Goal: Transaction & Acquisition: Purchase product/service

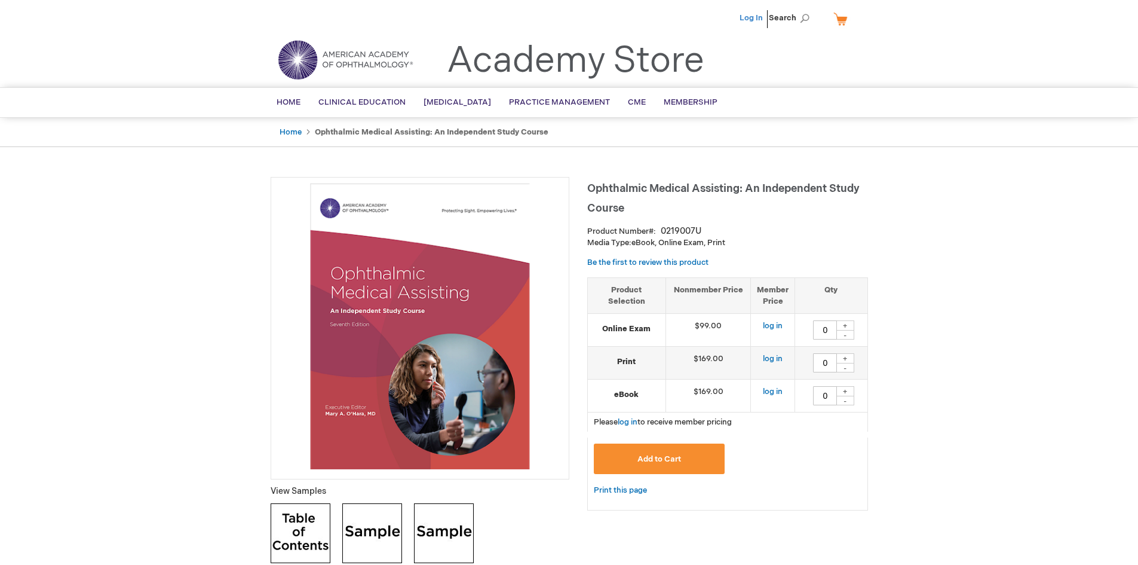
click at [752, 14] on link "Log In" at bounding box center [751, 18] width 23 height 10
drag, startPoint x: 817, startPoint y: 333, endPoint x: 941, endPoint y: 327, distance: 123.8
type input "1"
click at [681, 455] on button "Add to Cart" at bounding box center [659, 458] width 131 height 30
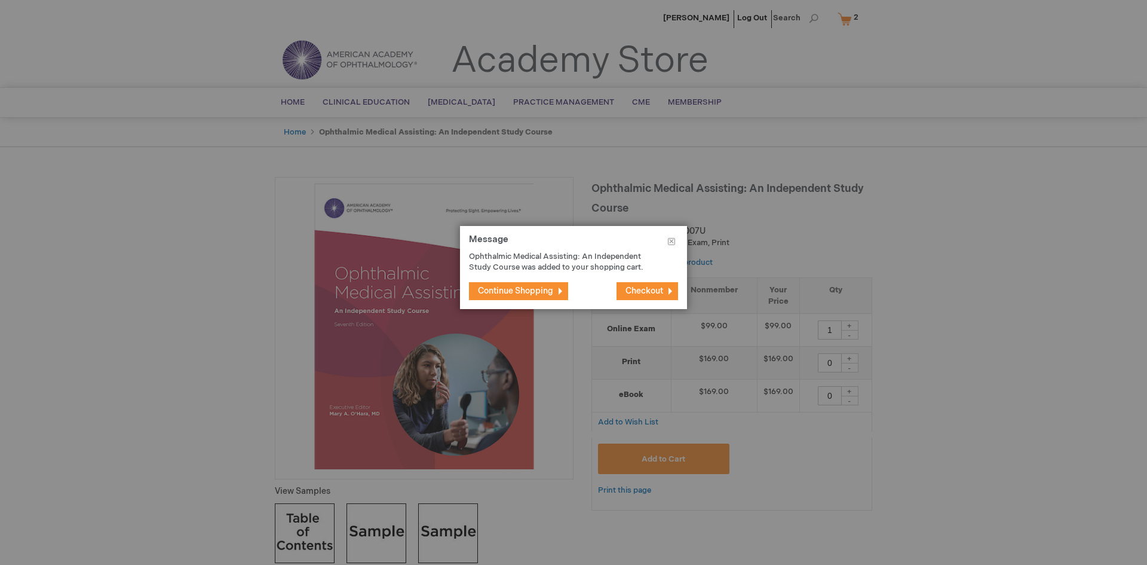
click at [519, 293] on span "Continue Shopping" at bounding box center [515, 291] width 75 height 10
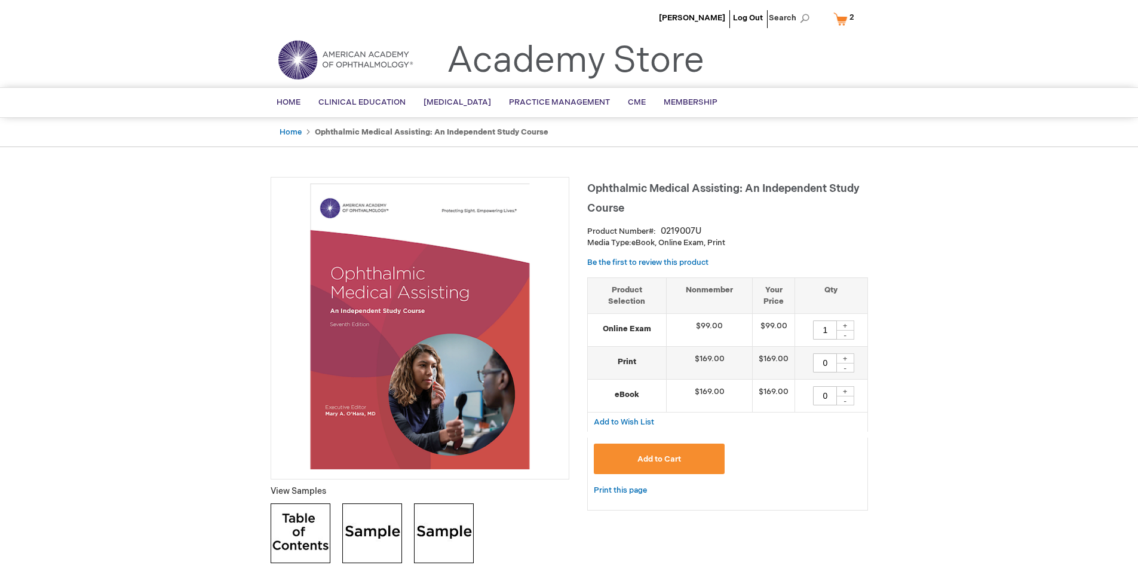
click at [664, 462] on span "Add to Cart" at bounding box center [660, 459] width 44 height 10
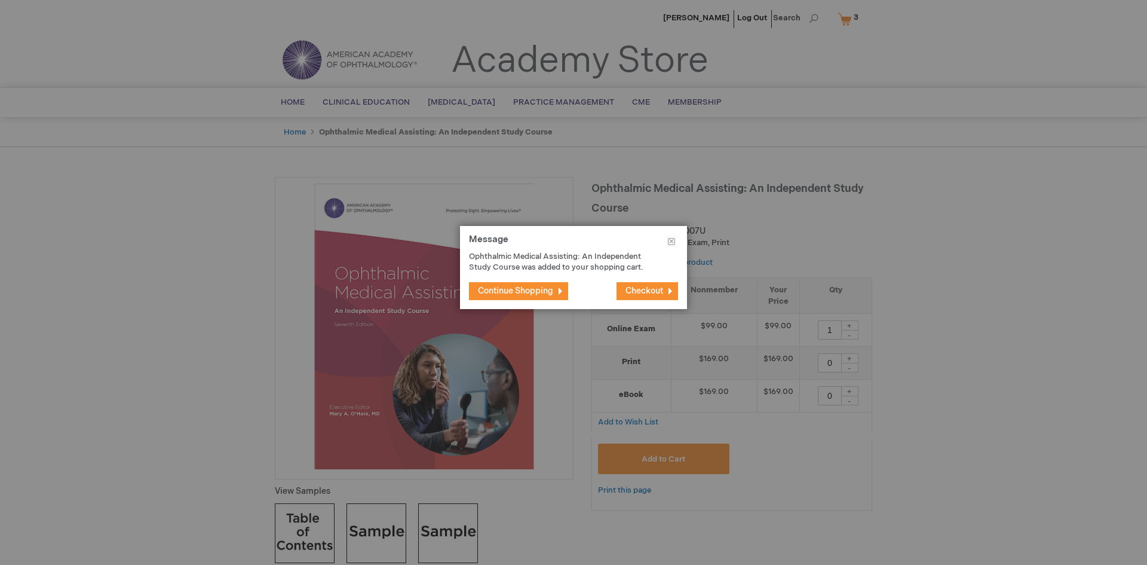
click at [641, 286] on span "Checkout" at bounding box center [645, 291] width 38 height 10
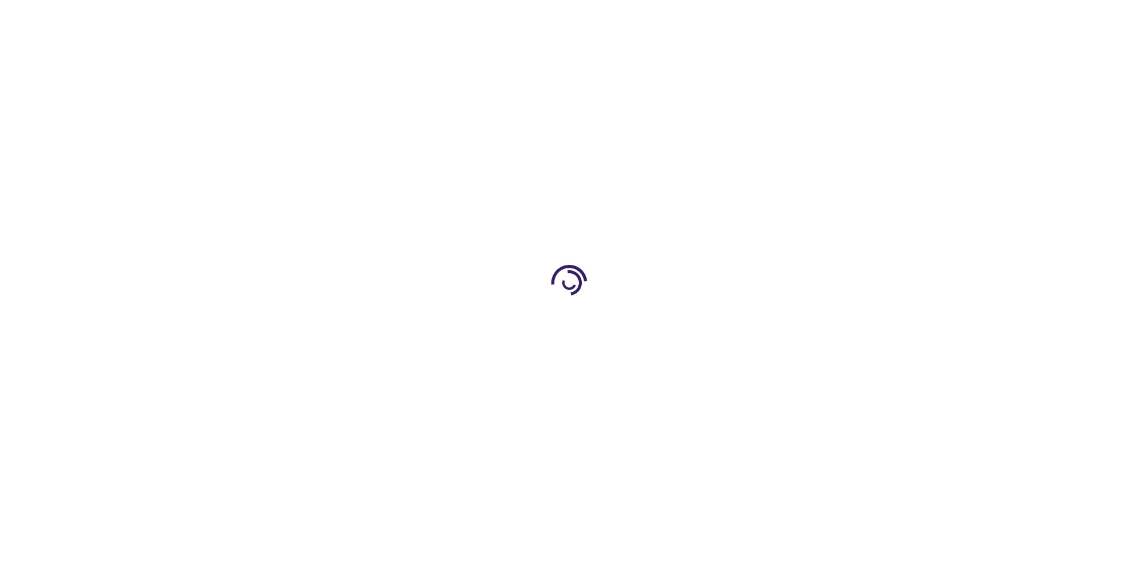
select select "US"
select select "32"
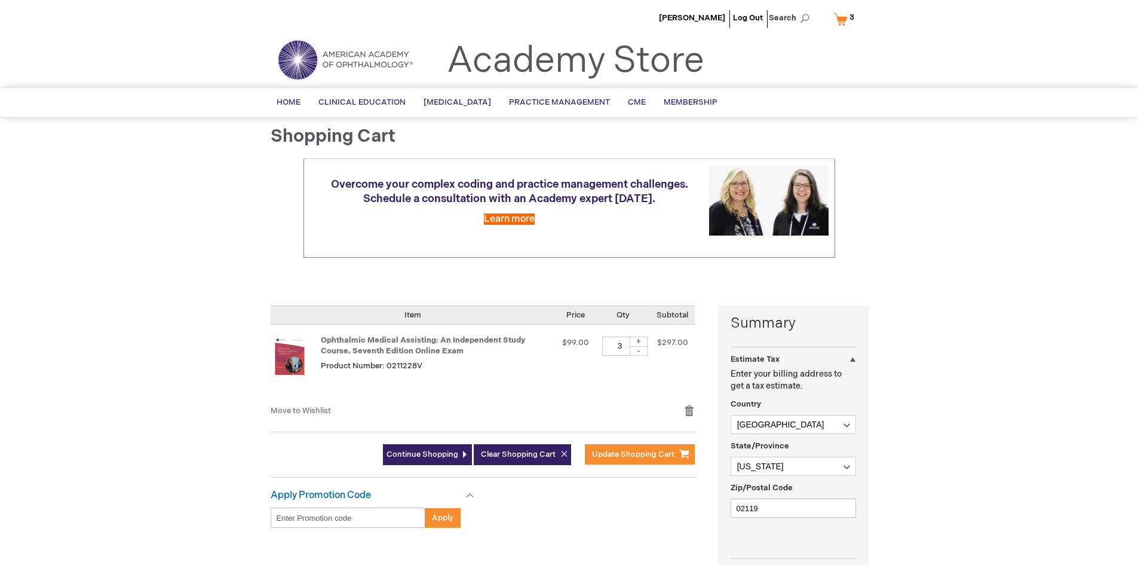
click at [606, 339] on tr "Ophthalmic Medical Assisting: An Independent Study Course, Seventh Edition Onli…" at bounding box center [483, 364] width 424 height 80
drag, startPoint x: 611, startPoint y: 344, endPoint x: 636, endPoint y: 347, distance: 25.9
click at [636, 347] on div "3 + -" at bounding box center [623, 345] width 42 height 19
type input "1"
click at [640, 371] on td "Qty 1 + -" at bounding box center [623, 364] width 55 height 80
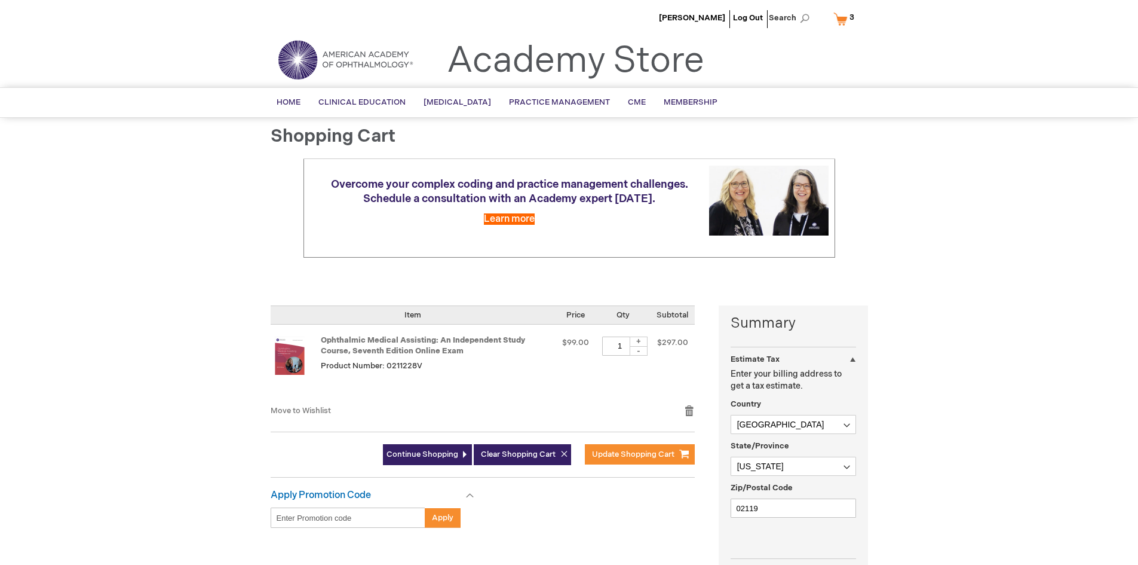
click at [470, 417] on div "Move to Wishlist Remove item" at bounding box center [483, 415] width 424 height 21
click at [602, 499] on div "Apply Promotion Code Enter discount code Apply Gift Cards This won't take long …" at bounding box center [495, 514] width 448 height 50
click at [636, 449] on span "Update Shopping Cart" at bounding box center [633, 454] width 82 height 10
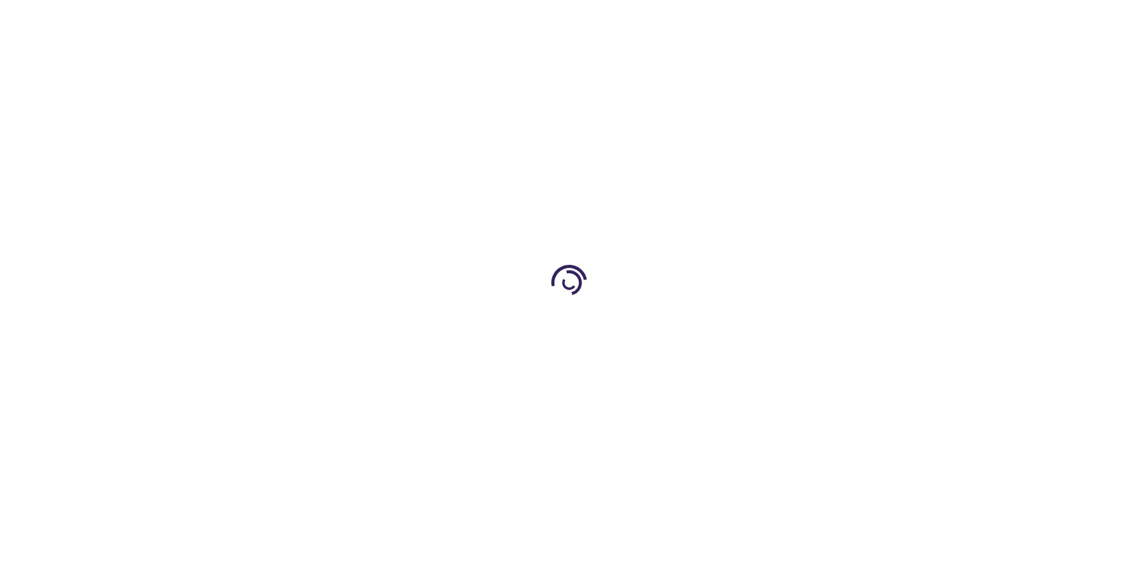
select select "US"
select select "32"
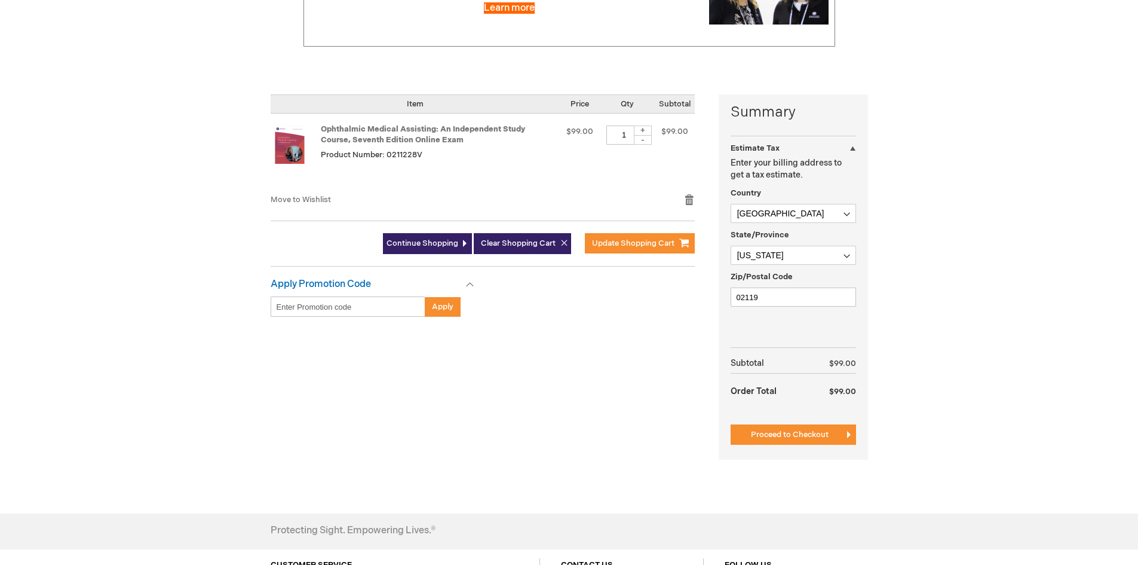
scroll to position [239, 0]
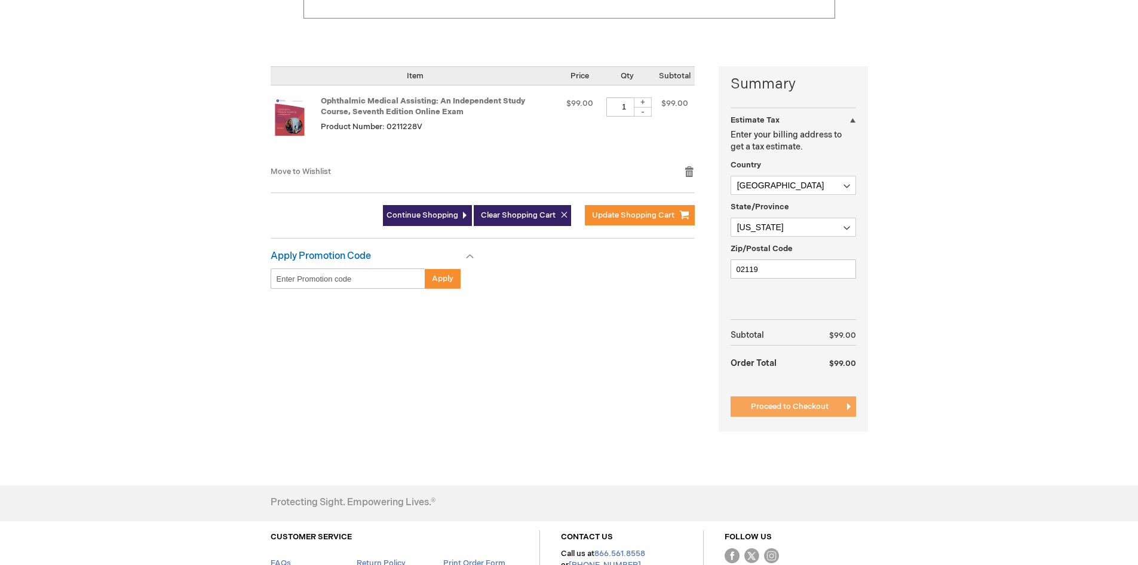
click at [815, 411] on span "Proceed to Checkout" at bounding box center [790, 407] width 78 height 10
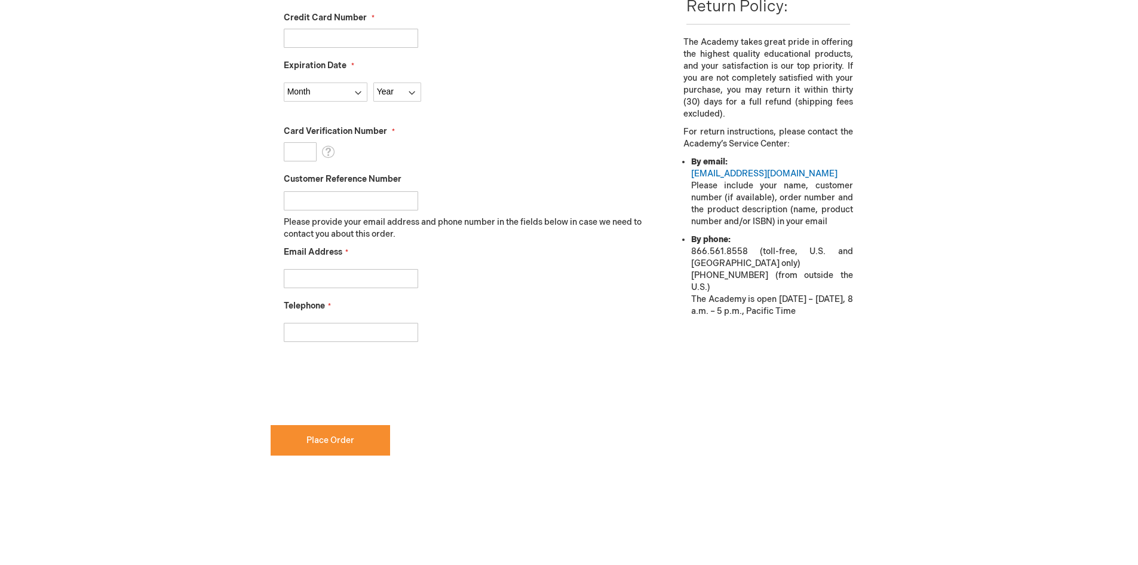
scroll to position [208, 0]
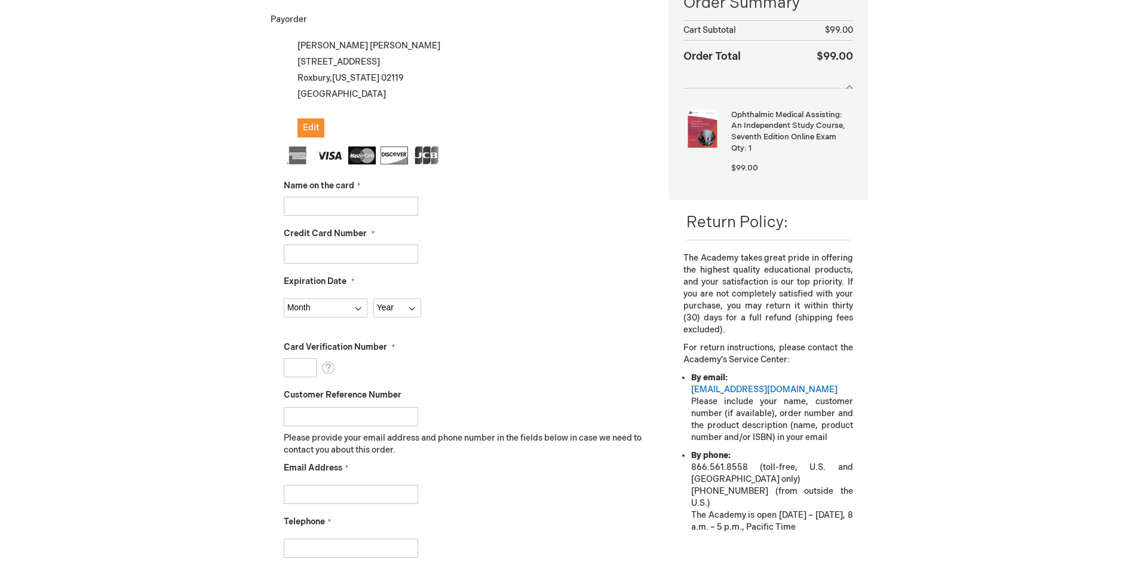
click at [335, 204] on input "Name on the card" at bounding box center [351, 206] width 134 height 19
type input "Delonie Yai"
type input "4798510778708731"
click at [307, 311] on select "Month 01 - January 02 - February 03 - March 04 - April 05 - May 06 - June 07 - …" at bounding box center [326, 307] width 84 height 19
select select "5"
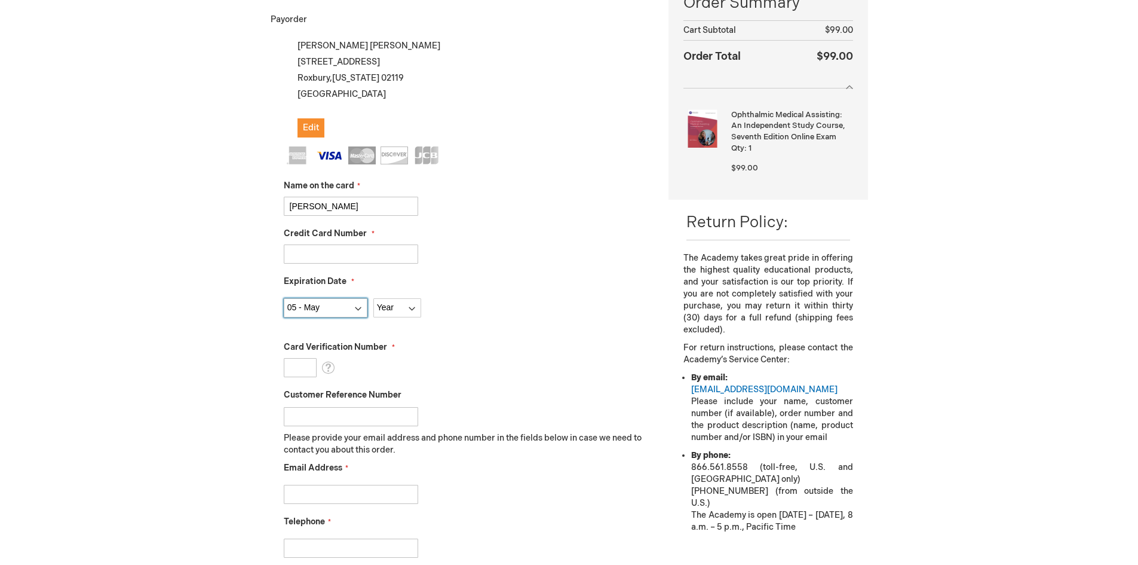
click at [284, 298] on select "Month 01 - January 02 - February 03 - March 04 - April 05 - May 06 - June 07 - …" at bounding box center [326, 307] width 84 height 19
click at [407, 298] on select "Year 2025 2026 2027 2028 2029 2030 2031 2032 2033 2034 2035" at bounding box center [397, 307] width 48 height 19
select select "2029"
click at [373, 298] on select "Year 2025 2026 2027 2028 2029 2030 2031 2032 2033 2034 2035" at bounding box center [397, 307] width 48 height 19
click at [305, 369] on input "Card Verification Number" at bounding box center [300, 367] width 33 height 19
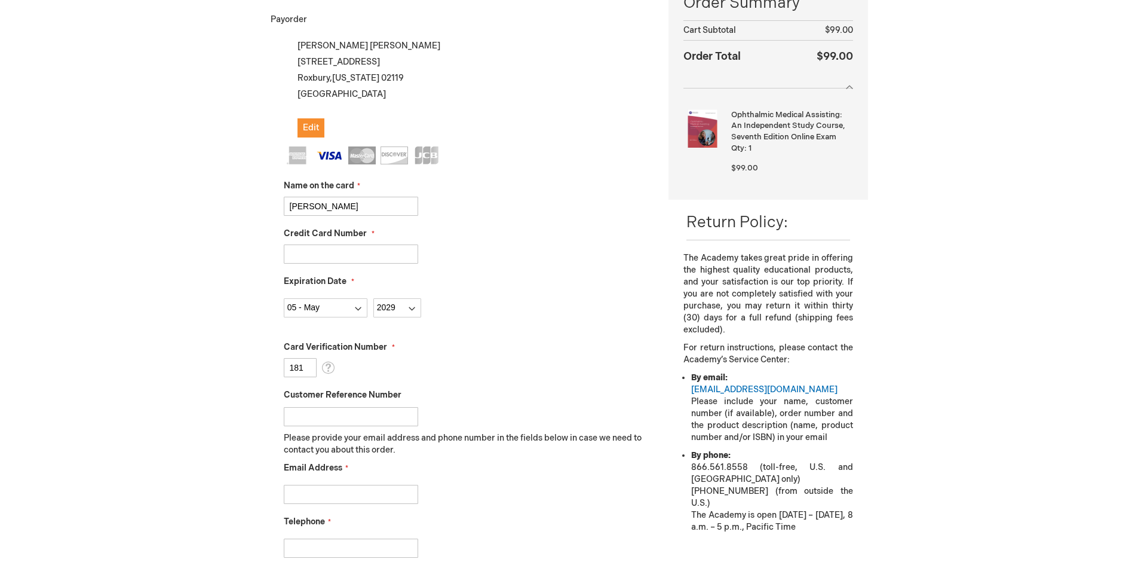
type input "181"
click at [345, 427] on fieldset "Name on the card Delonie Yai Credit Card Number 4798510778708731 Expiration Dat…" at bounding box center [468, 357] width 368 height 423
click at [387, 417] on input "Customer Reference Number" at bounding box center [351, 416] width 134 height 19
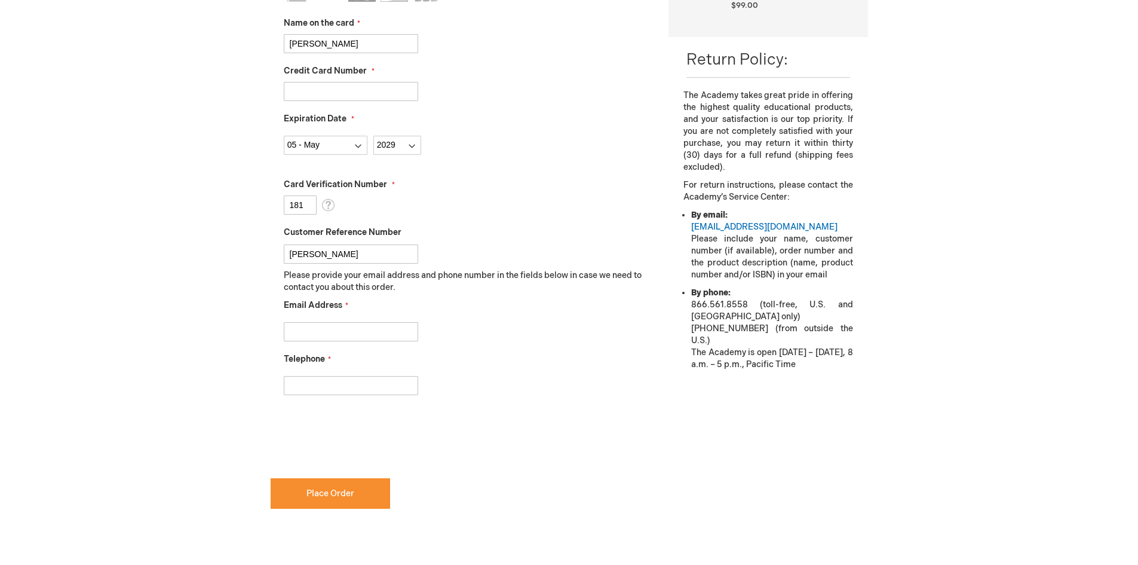
scroll to position [387, 0]
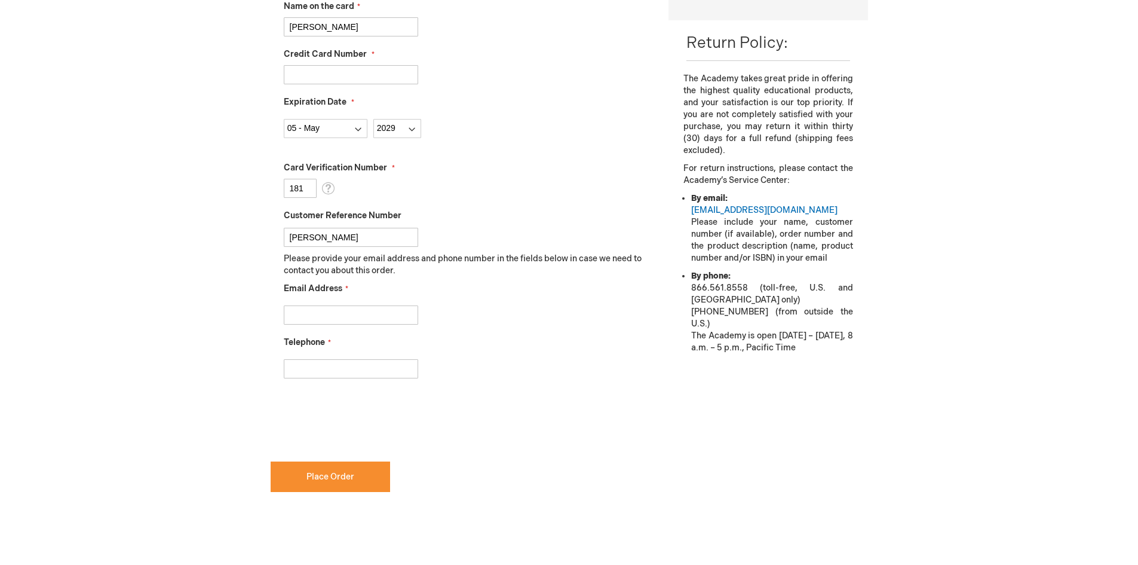
type input "Kimberly R. LOPEZ"
click at [342, 326] on fieldset "Name on the card Delonie Yai Credit Card Number 4798510778708731 Expiration Dat…" at bounding box center [468, 178] width 368 height 423
click at [345, 319] on input "Email Address" at bounding box center [351, 314] width 134 height 19
type input "k"
type input "dyai@lexeye.com"
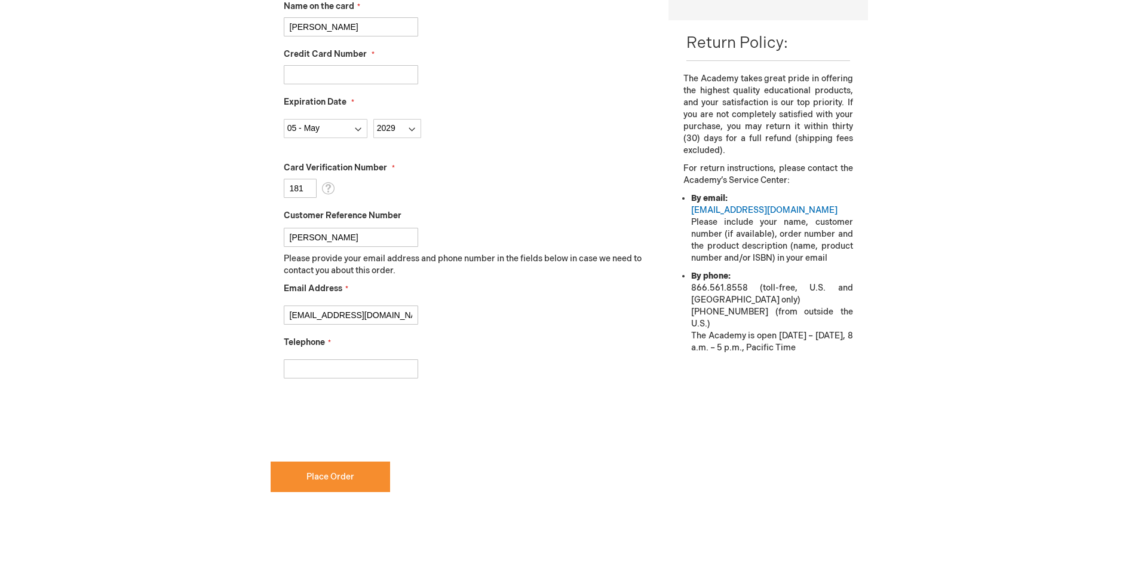
type input "6"
type input "781-251-2222"
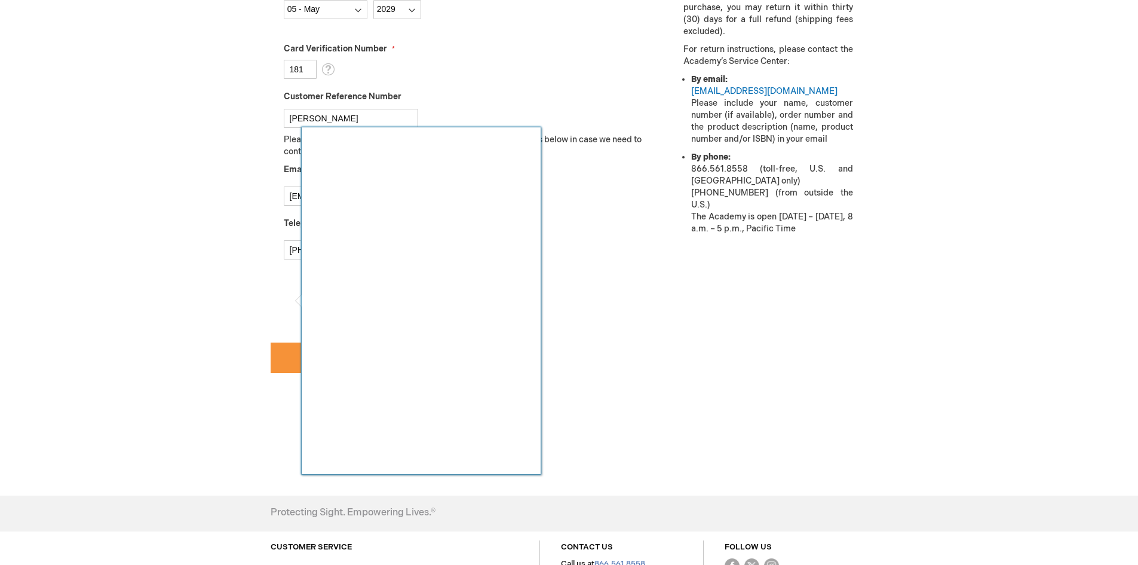
scroll to position [507, 0]
checkbox input "true"
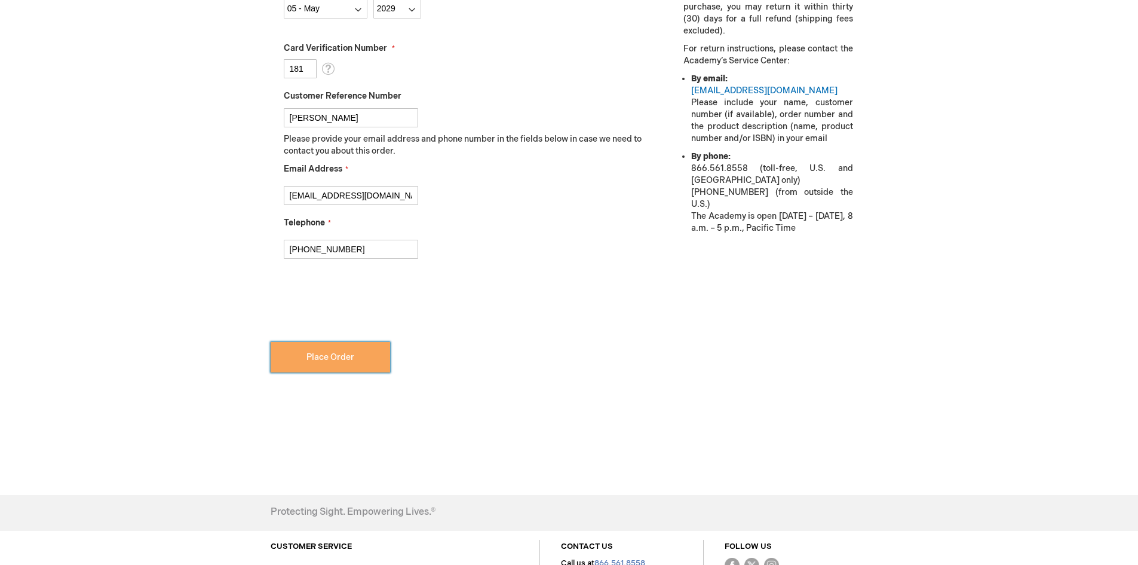
click at [287, 355] on button "Place Order" at bounding box center [331, 357] width 120 height 30
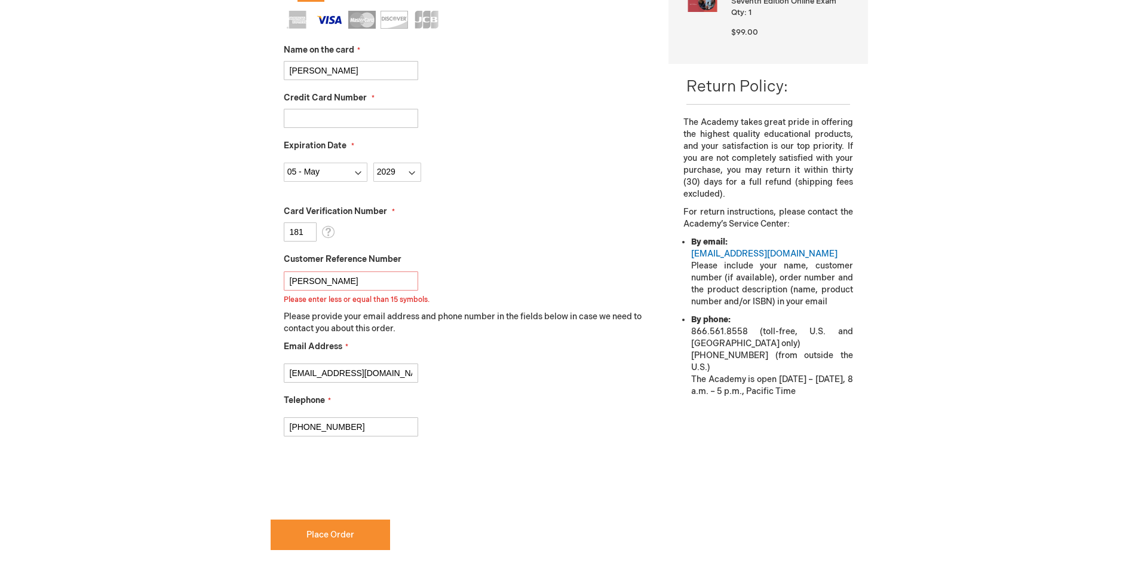
scroll to position [326, 0]
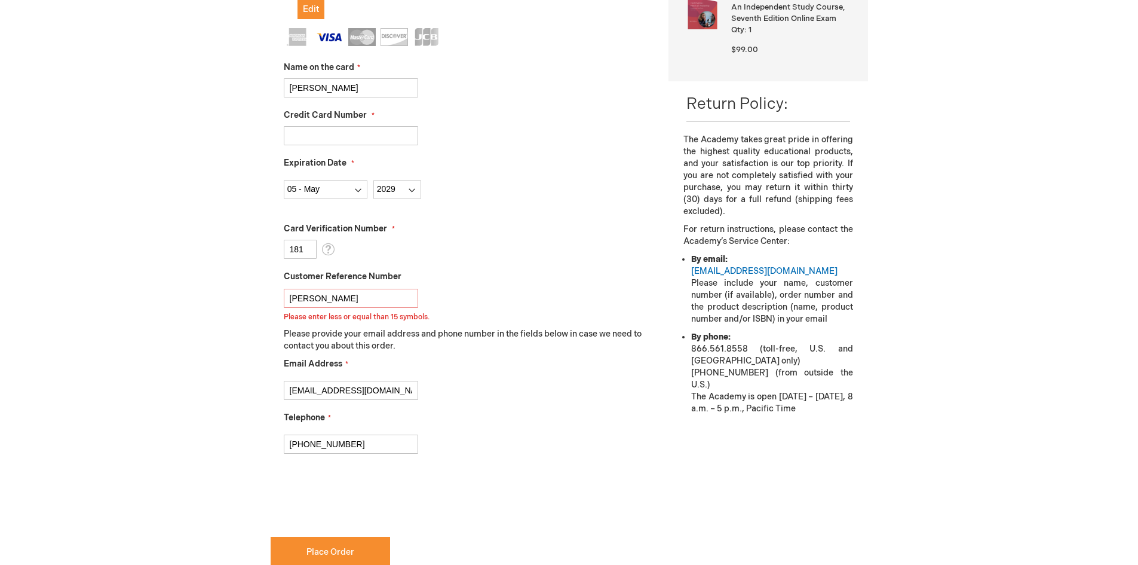
type input "[PERSON_NAME]"
click at [602, 421] on div "Telephone 781-251-2222" at bounding box center [468, 433] width 368 height 42
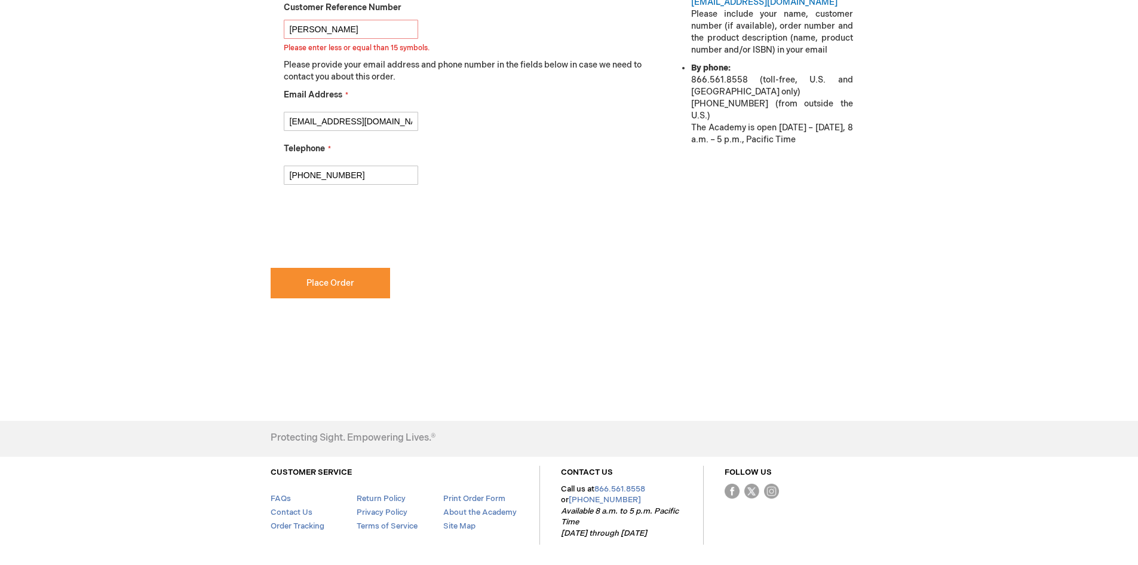
scroll to position [641, 0]
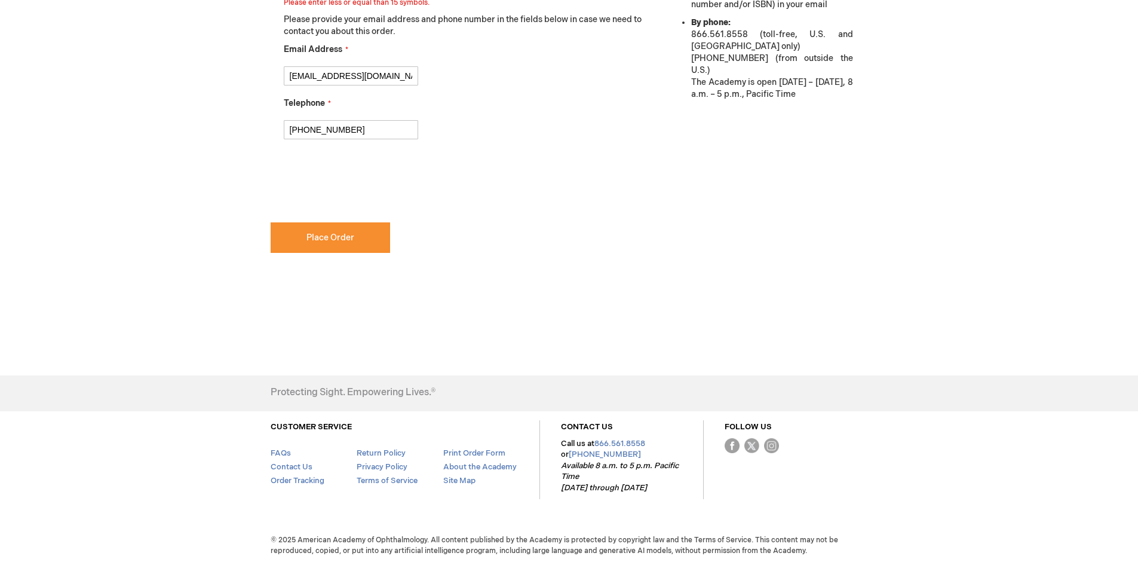
checkbox input "false"
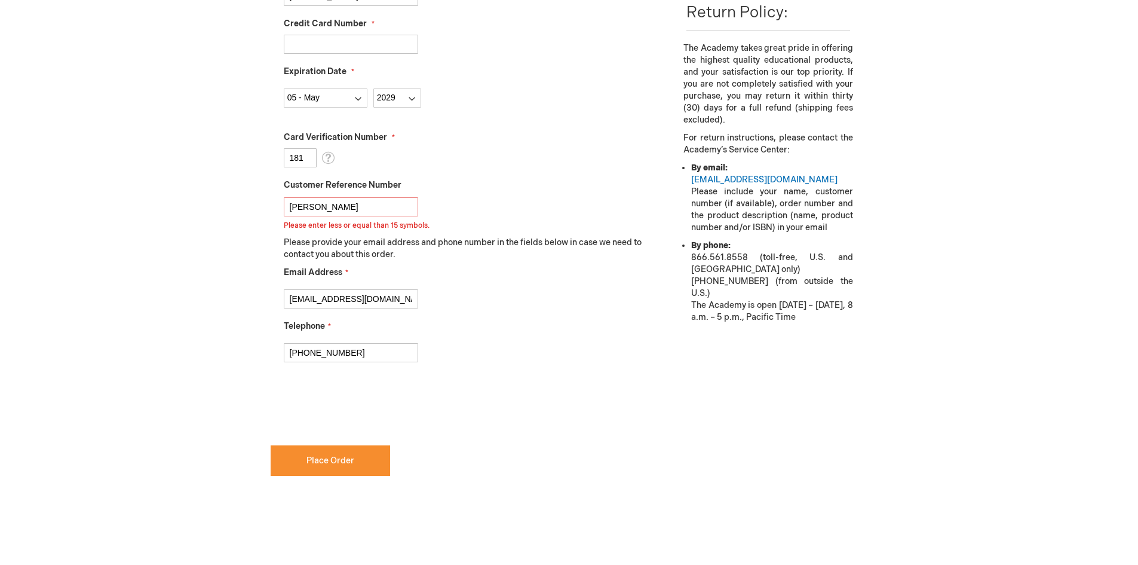
scroll to position [402, 0]
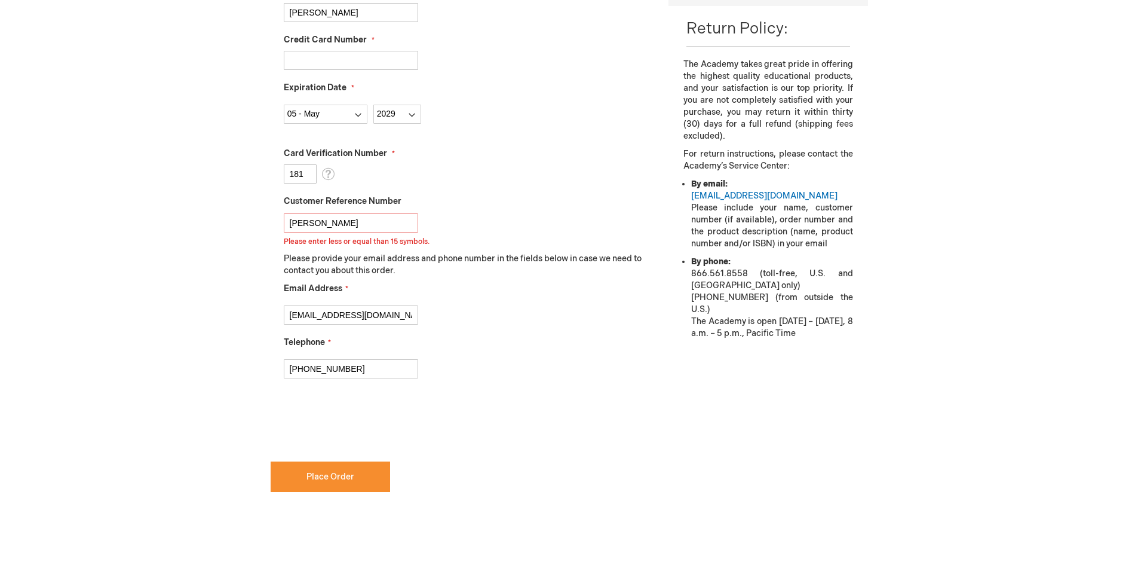
drag, startPoint x: 358, startPoint y: 229, endPoint x: 188, endPoint y: 231, distance: 169.7
click at [190, 233] on div "Kimberly Rivera Log Out Search My Cart 1 1 items CLOSE RECENTLY ADDED ITEM(S) C…" at bounding box center [569, 200] width 1138 height 1205
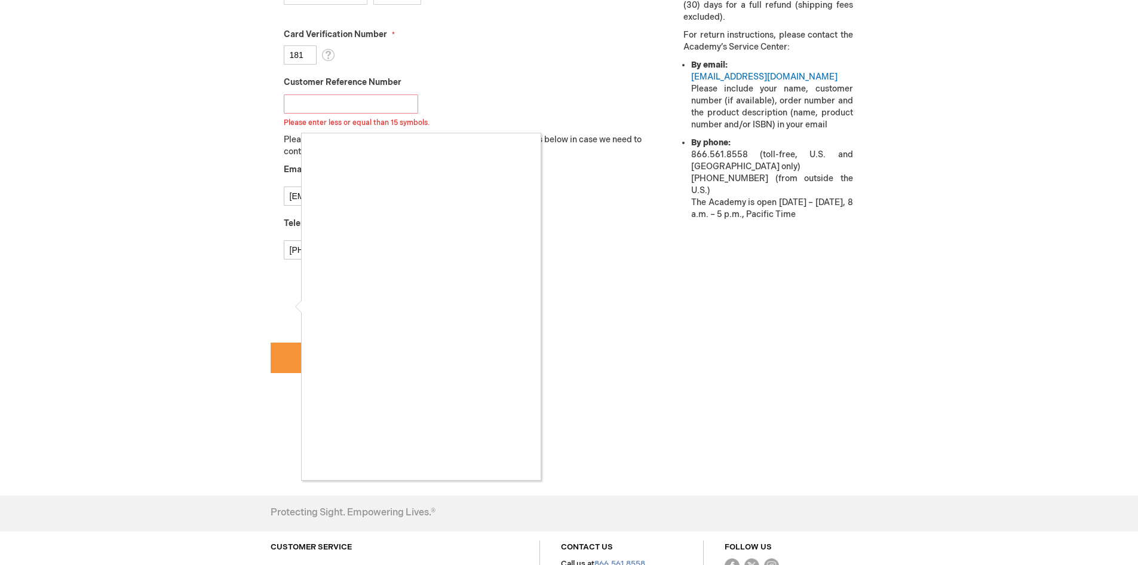
scroll to position [581, 0]
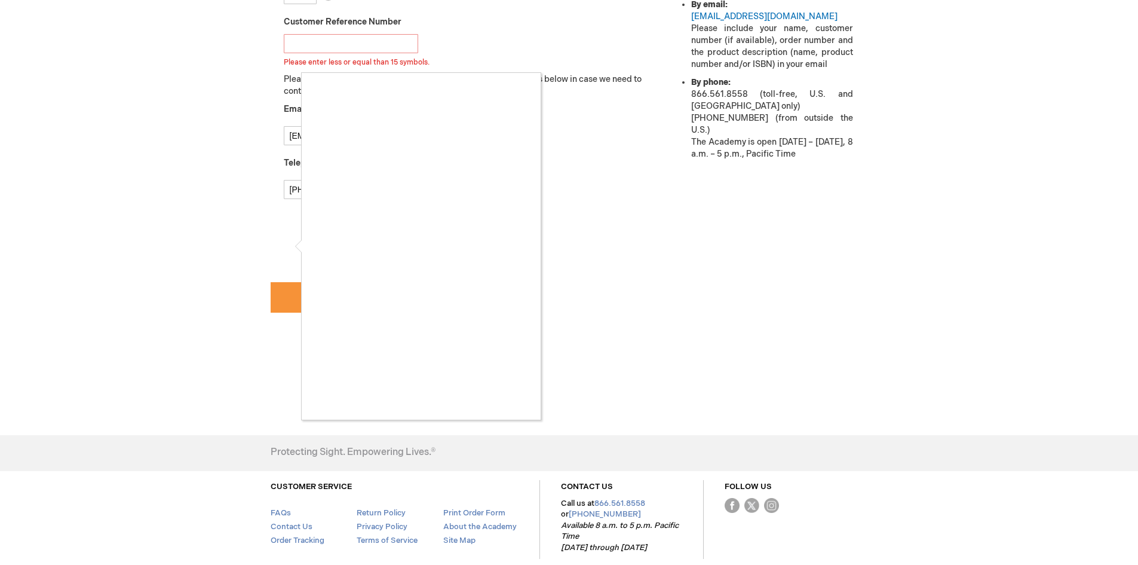
checkbox input "true"
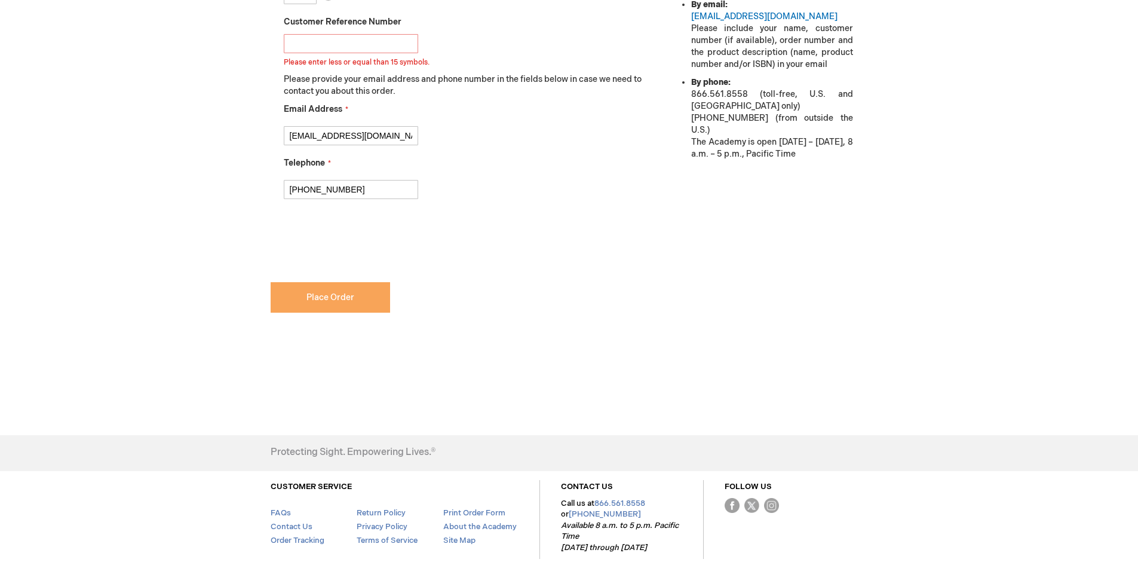
click at [354, 302] on button "Place Order" at bounding box center [331, 297] width 120 height 30
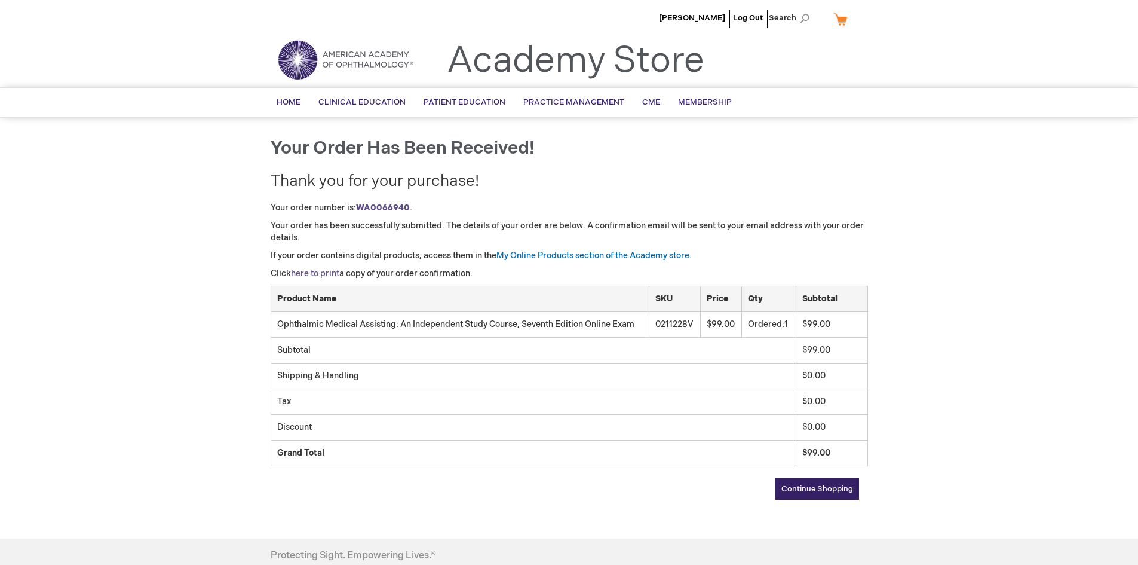
click at [316, 272] on link "here to print" at bounding box center [315, 273] width 48 height 10
click at [594, 252] on link "My Online Products section of the Academy store." at bounding box center [594, 255] width 195 height 10
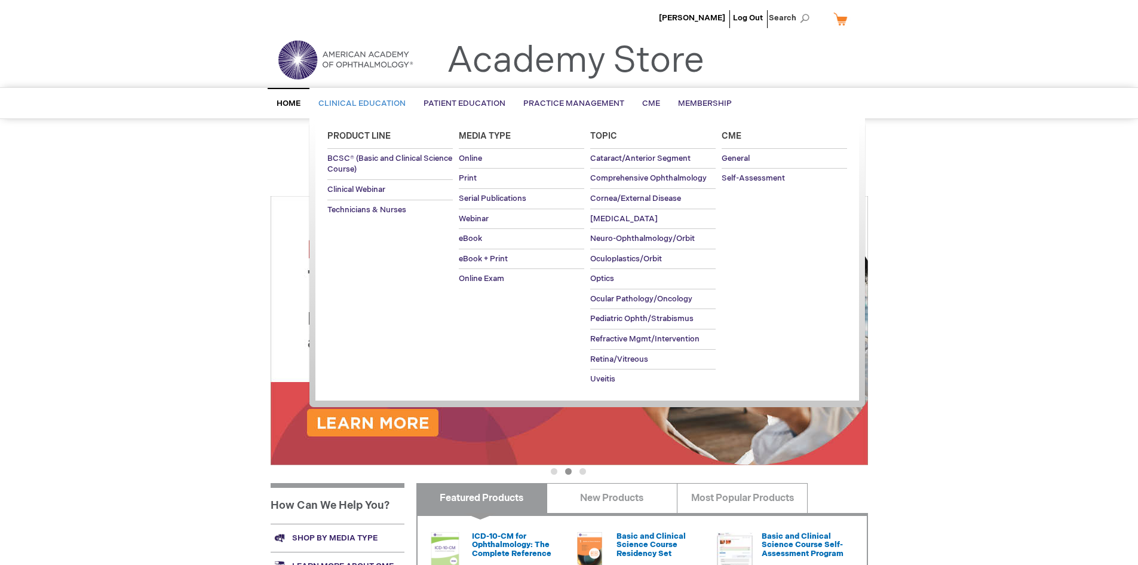
click at [363, 103] on span "Clinical Education" at bounding box center [362, 104] width 87 height 10
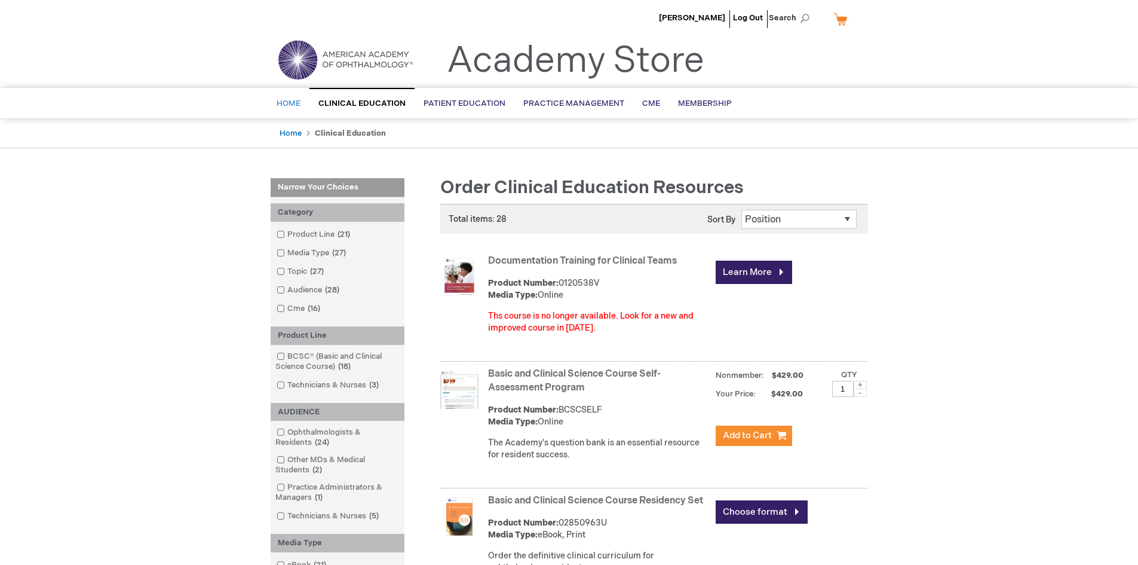
click at [285, 103] on span "Home" at bounding box center [289, 104] width 24 height 10
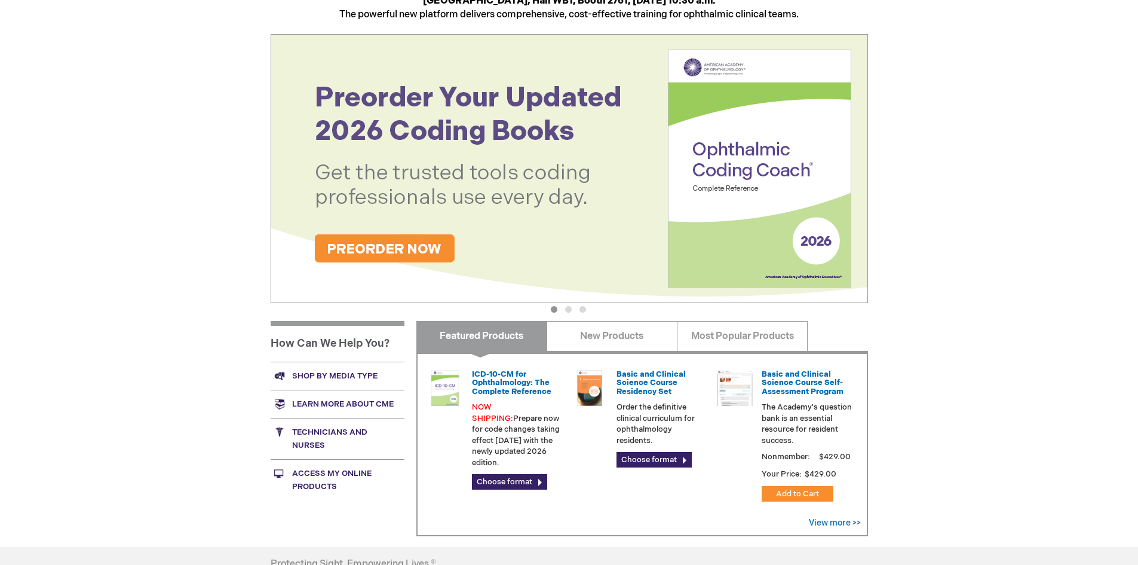
scroll to position [333, 0]
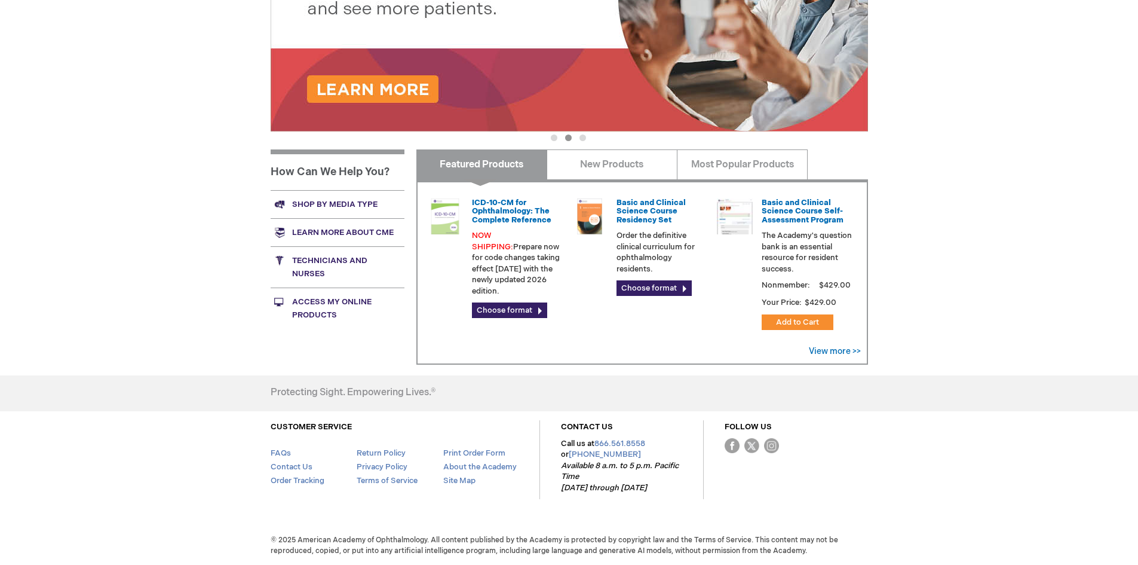
click at [331, 271] on link "Technicians and nurses" at bounding box center [338, 266] width 134 height 41
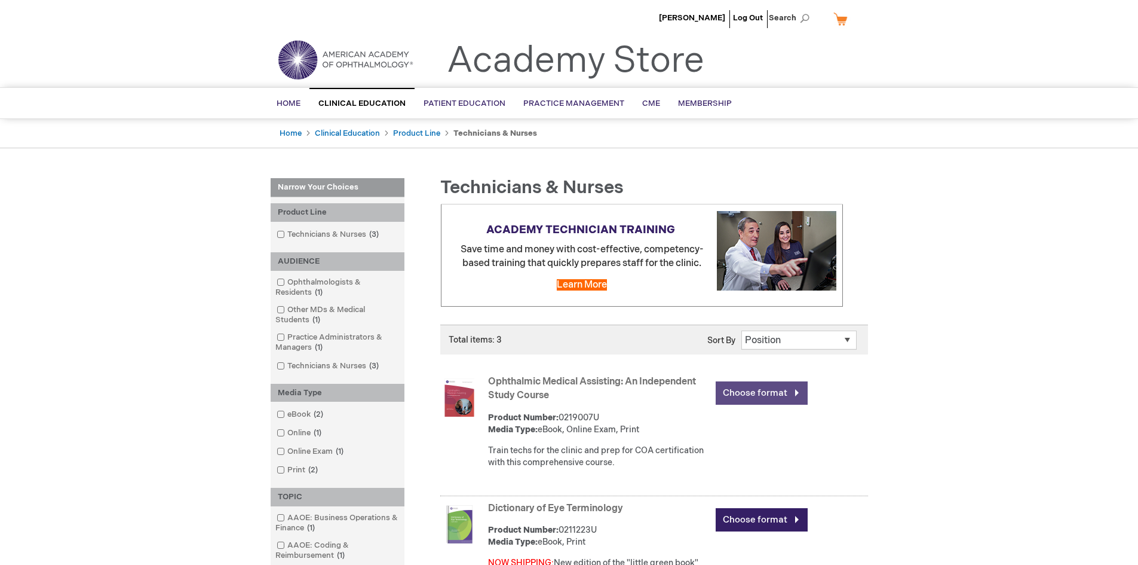
click at [761, 391] on link "Choose format" at bounding box center [762, 392] width 92 height 23
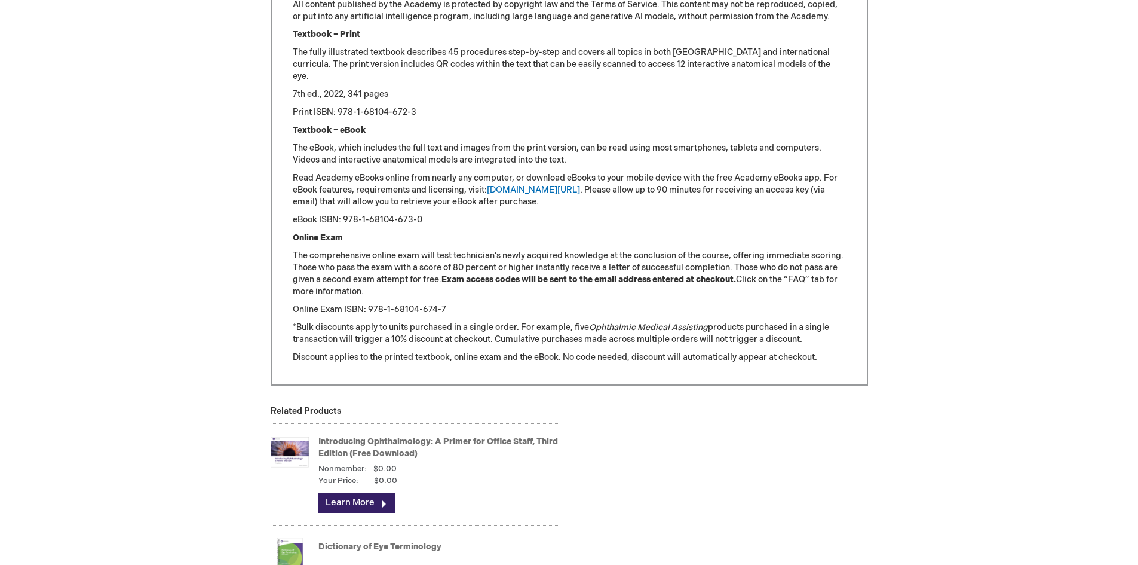
scroll to position [1590, 0]
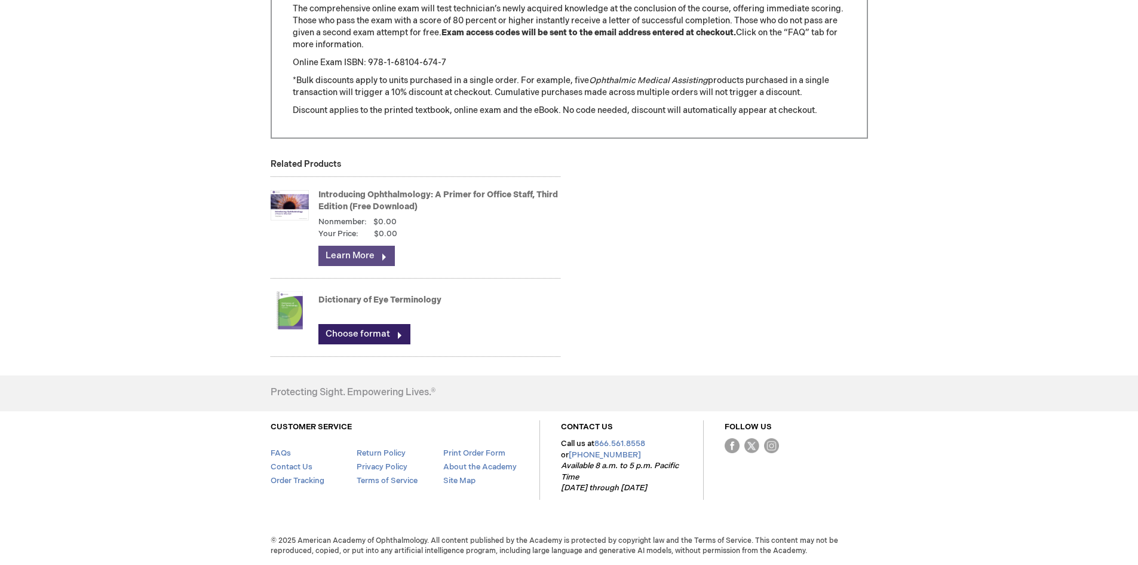
click at [347, 255] on link "Learn More" at bounding box center [357, 256] width 76 height 20
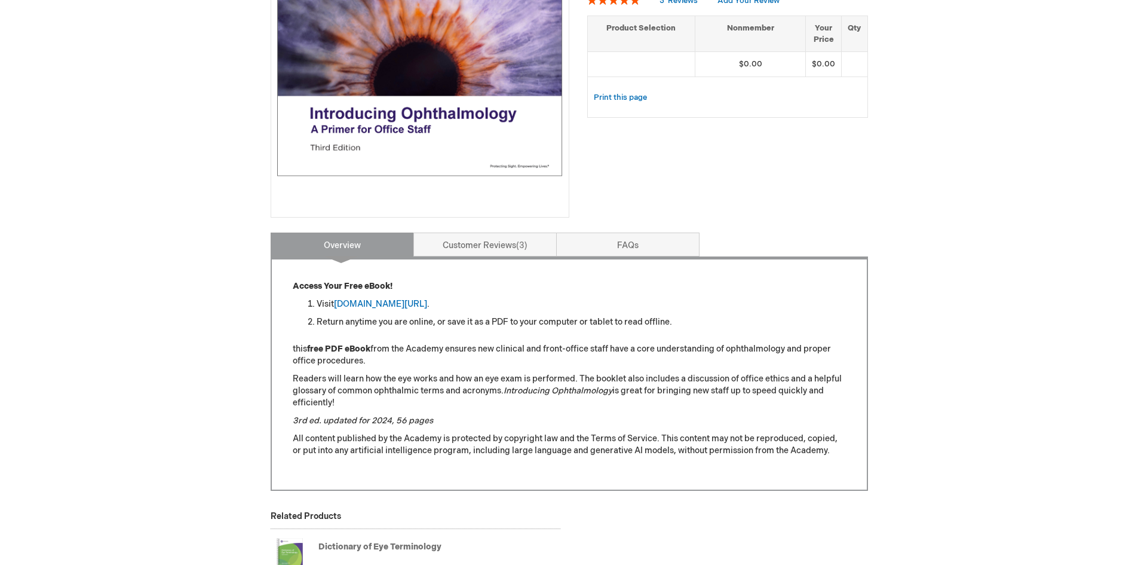
scroll to position [299, 0]
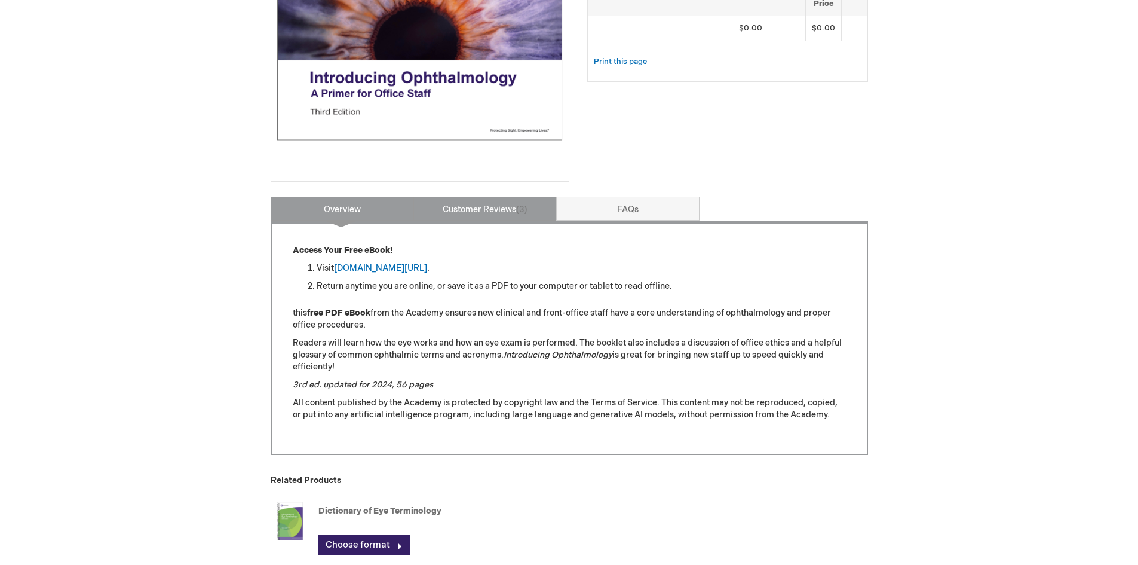
click at [486, 210] on link "Customer Reviews 3" at bounding box center [485, 209] width 143 height 24
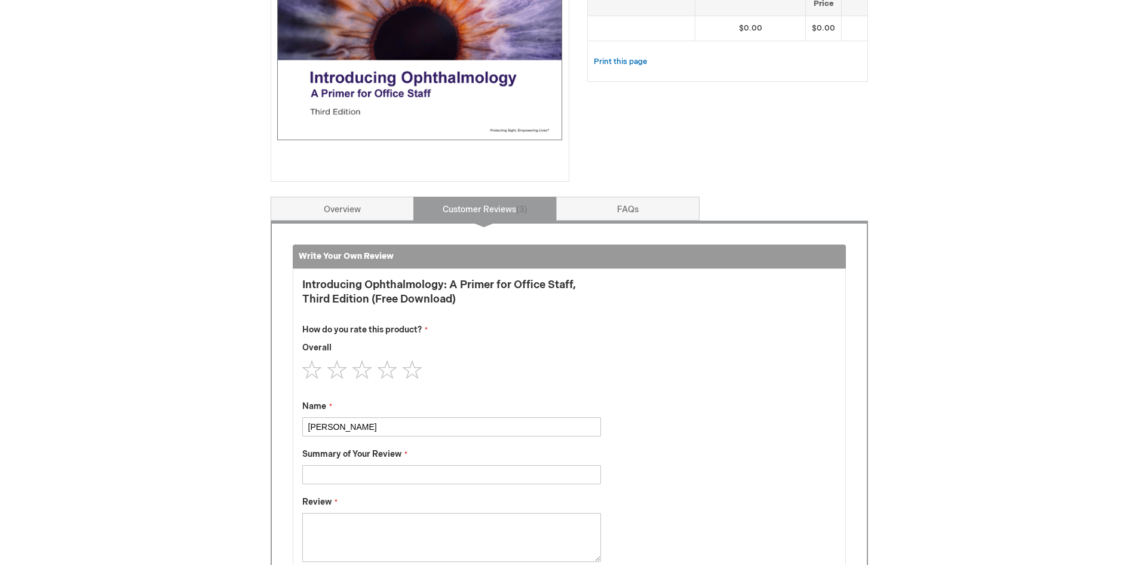
scroll to position [495, 0]
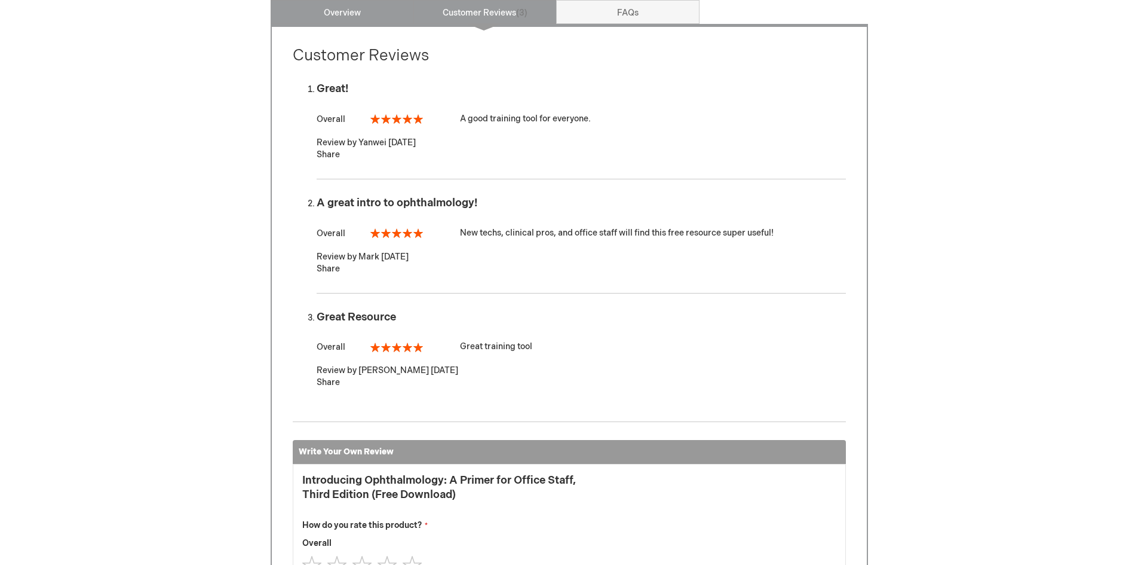
click at [347, 18] on link "Overview" at bounding box center [342, 12] width 143 height 24
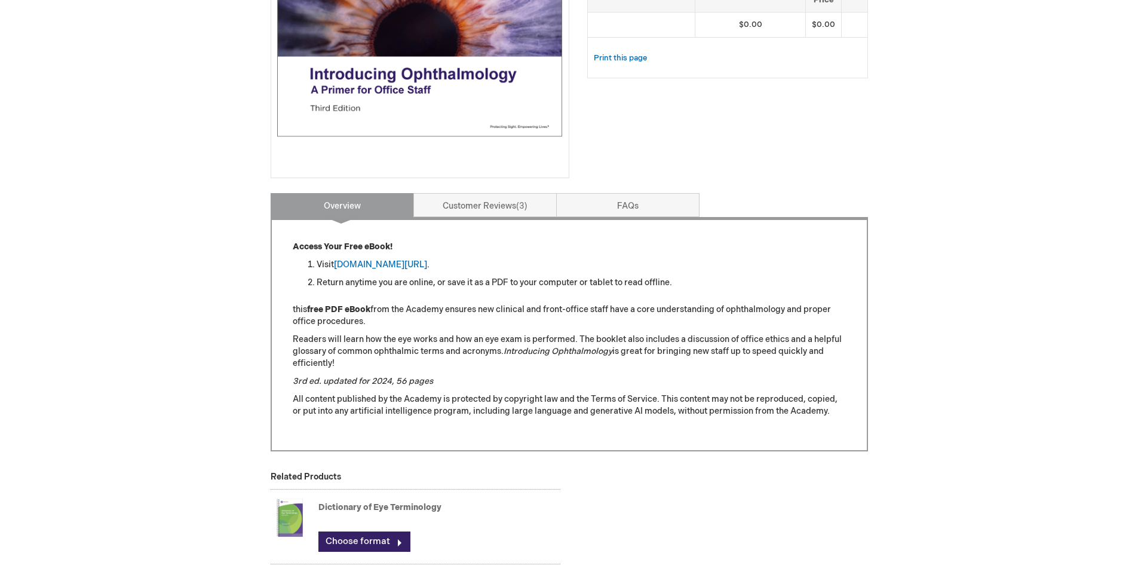
scroll to position [0, 0]
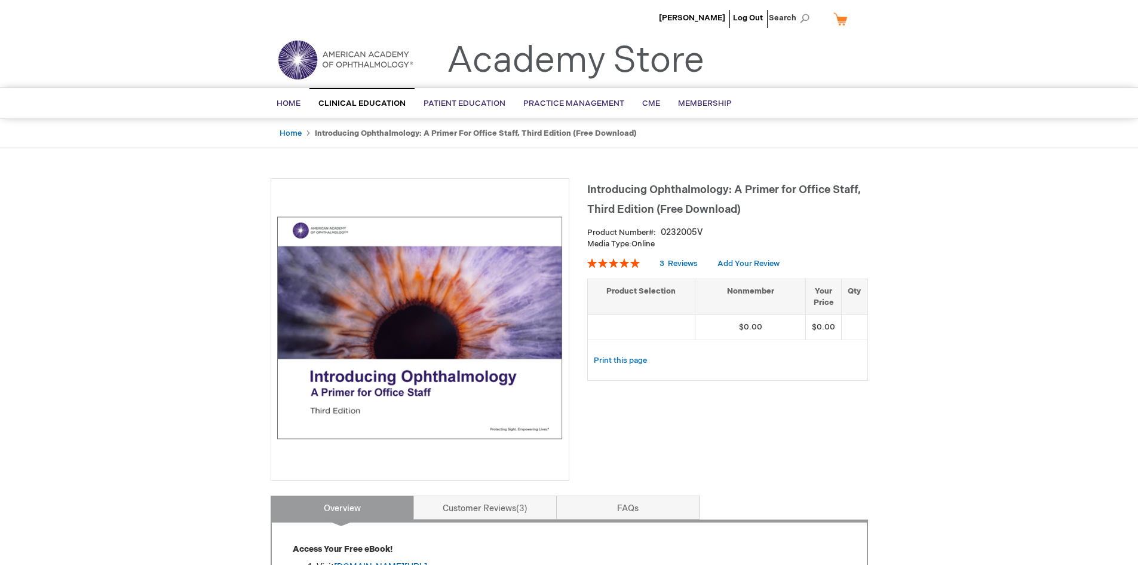
click at [423, 366] on img at bounding box center [420, 328] width 286 height 286
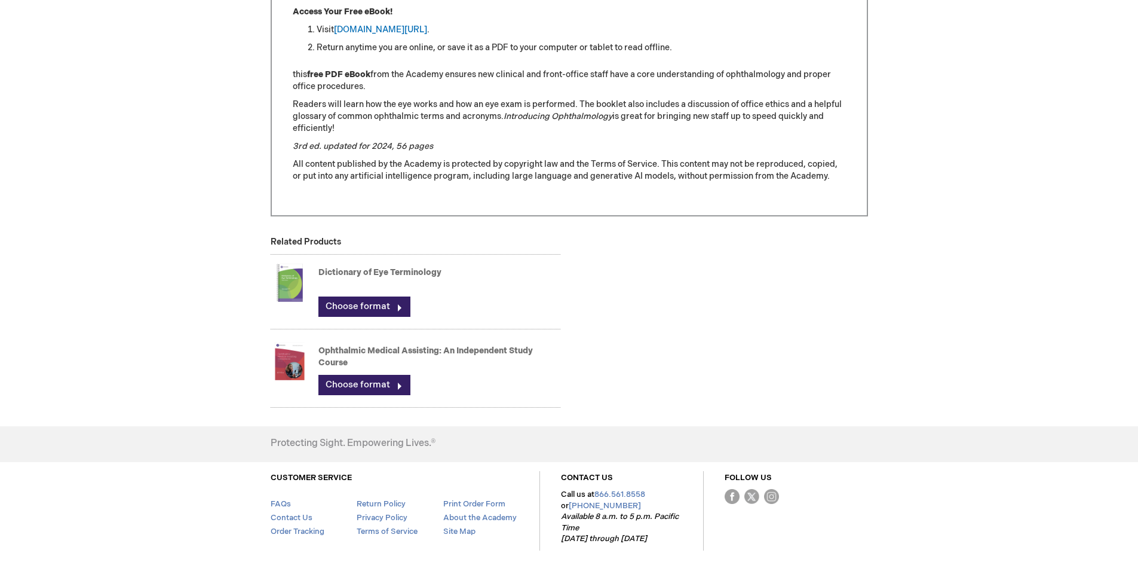
scroll to position [538, 0]
click at [337, 308] on link "Choose format" at bounding box center [365, 306] width 92 height 20
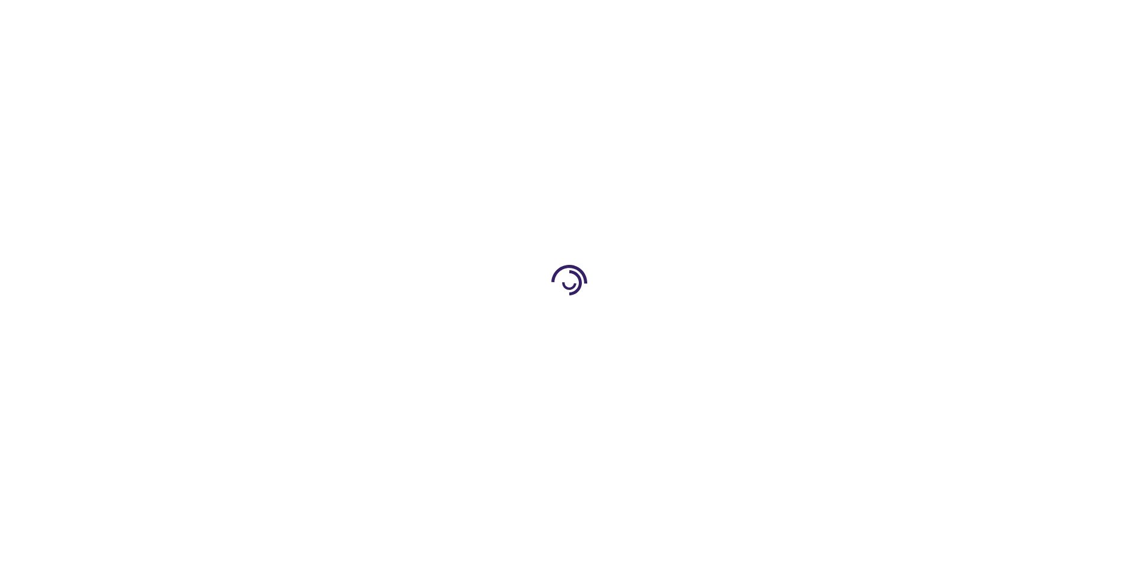
type input "0"
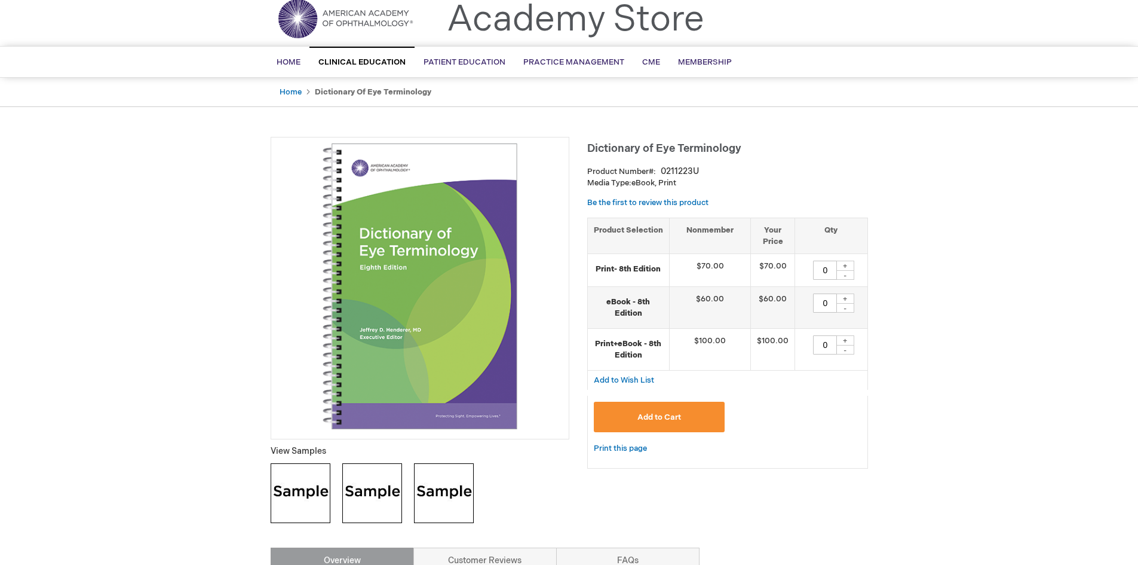
scroll to position [359, 0]
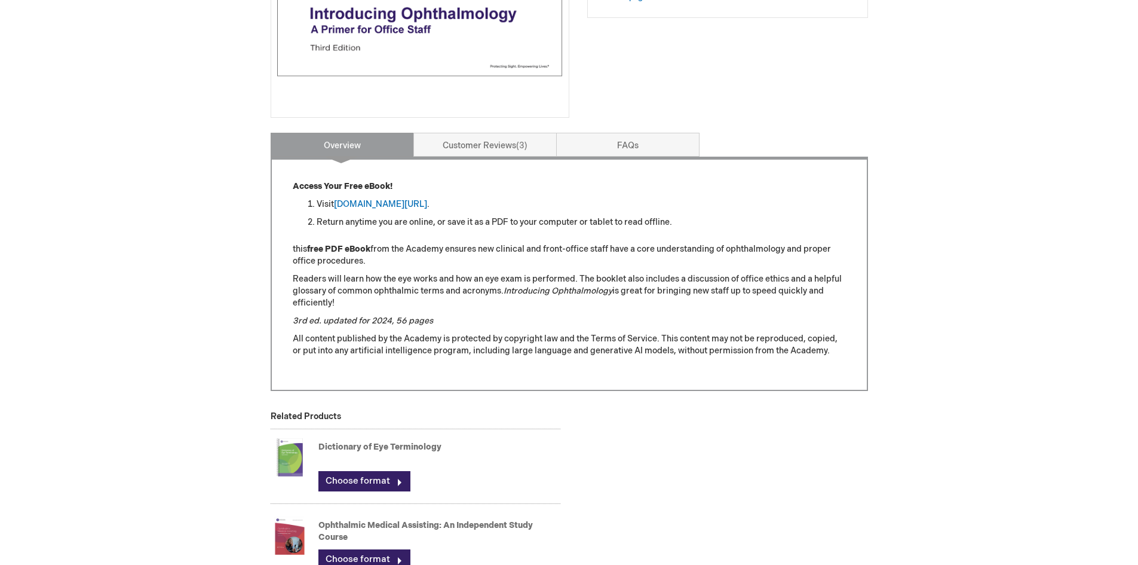
scroll to position [359, 0]
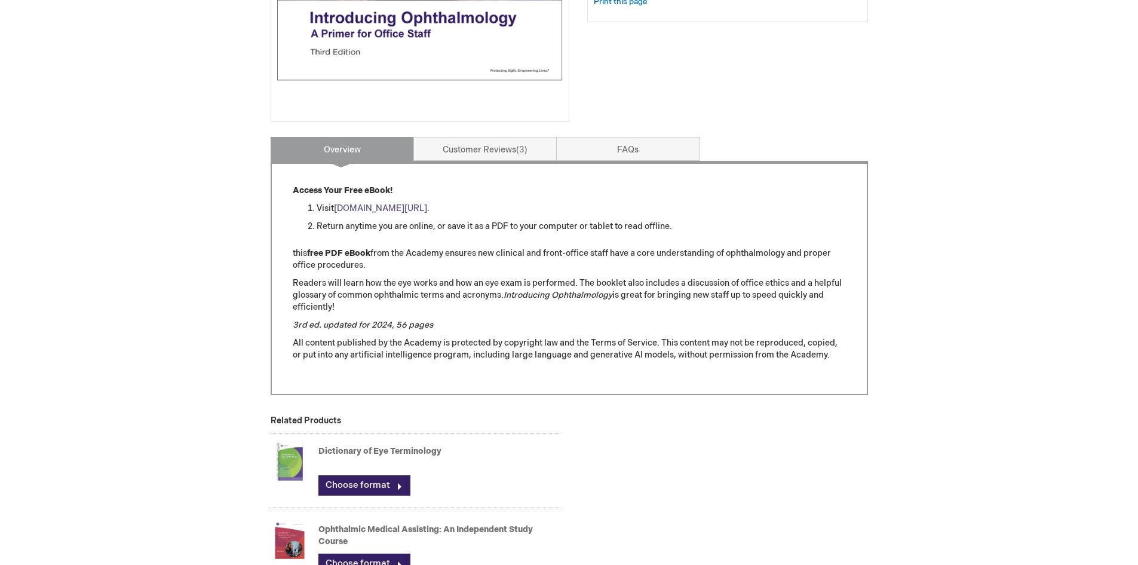
click at [397, 206] on link "[DOMAIN_NAME][URL]" at bounding box center [380, 208] width 93 height 10
